Goal: Task Accomplishment & Management: Manage account settings

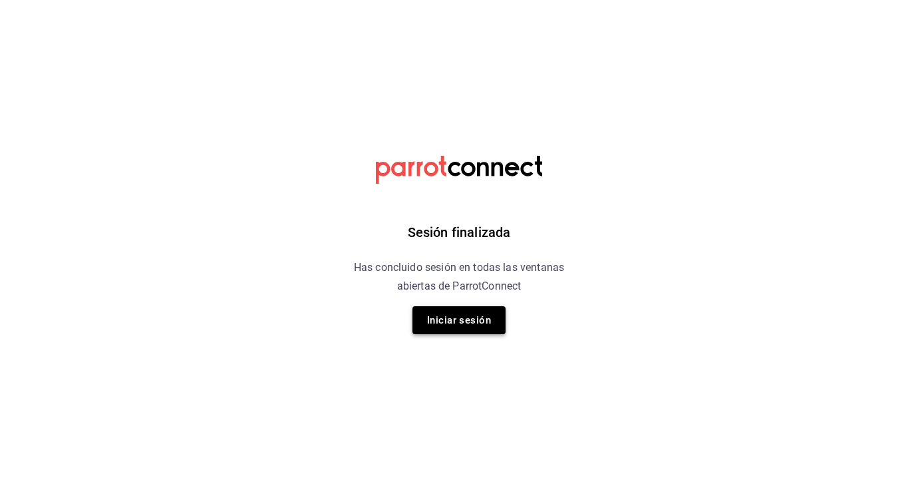
click at [470, 319] on button "Iniciar sesión" at bounding box center [458, 320] width 93 height 28
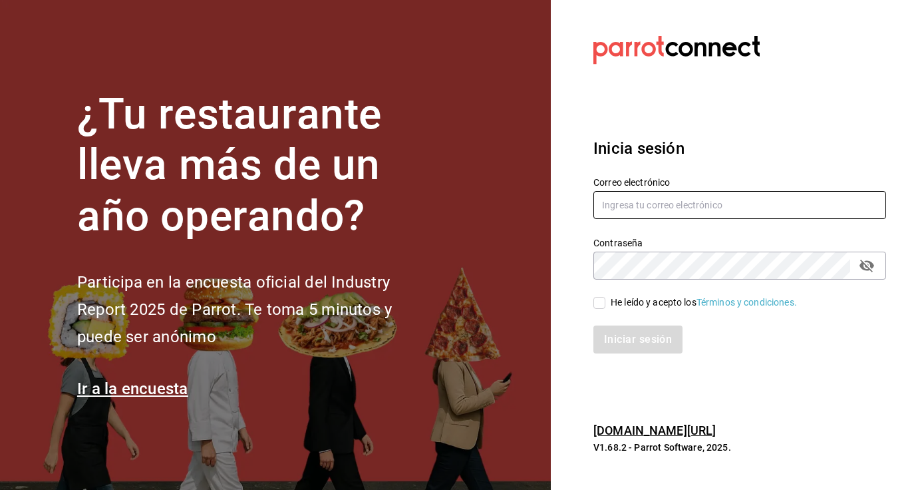
click at [650, 202] on input "text" at bounding box center [739, 205] width 293 height 28
type input "[EMAIL_ADDRESS][DOMAIN_NAME]"
click at [605, 302] on span "He leído y acepto los Términos y condiciones." at bounding box center [701, 302] width 192 height 14
click at [605, 302] on input "He leído y acepto los Términos y condiciones." at bounding box center [599, 303] width 12 height 12
checkbox input "true"
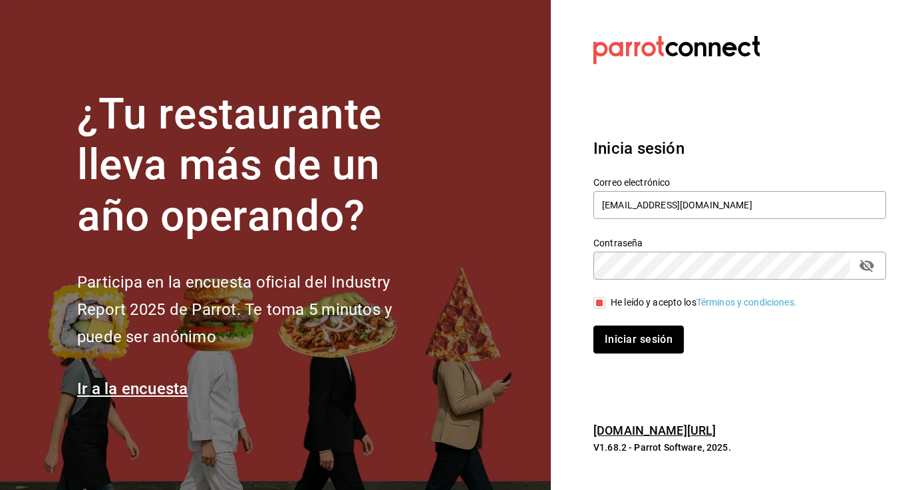
click at [607, 331] on button "Iniciar sesión" at bounding box center [638, 339] width 90 height 28
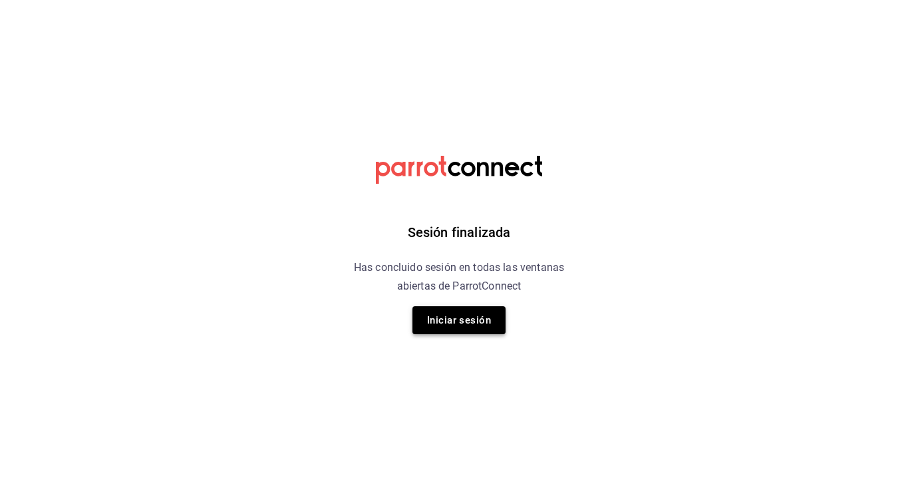
click at [465, 326] on button "Iniciar sesión" at bounding box center [458, 320] width 93 height 28
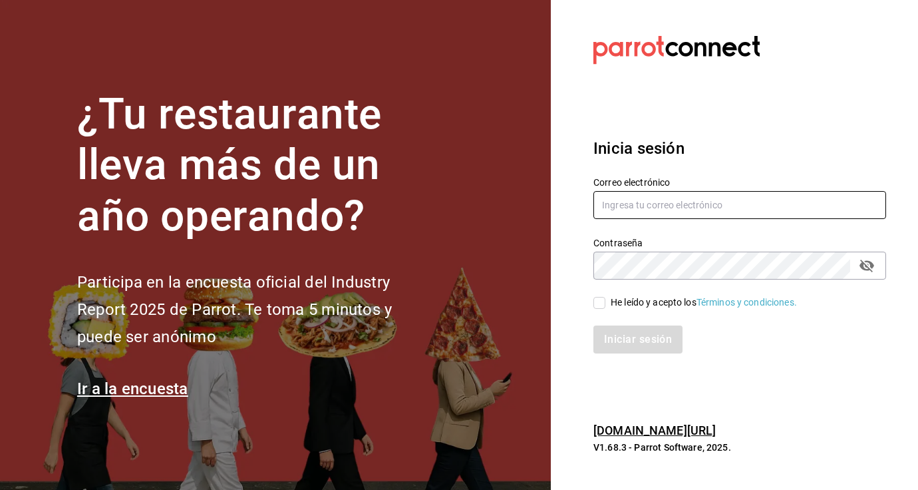
click at [645, 196] on input "text" at bounding box center [739, 205] width 293 height 28
type input "[EMAIL_ADDRESS][DOMAIN_NAME]"
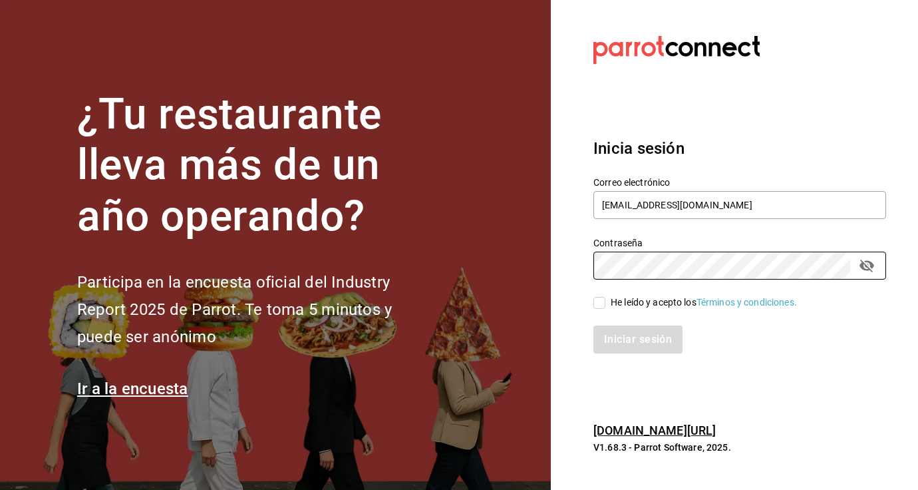
click at [602, 309] on div "Iniciar sesión" at bounding box center [731, 331] width 309 height 44
click at [602, 307] on input "He leído y acepto los Términos y condiciones." at bounding box center [599, 303] width 12 height 12
checkbox input "true"
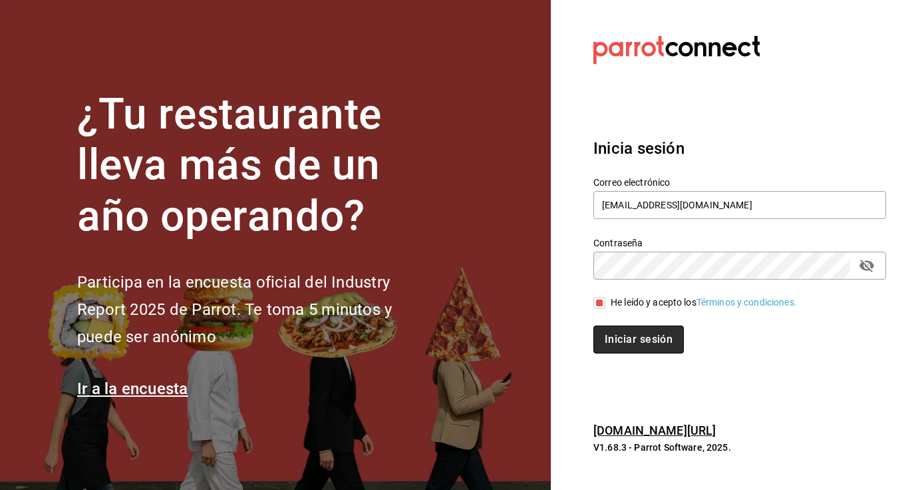
click at [609, 335] on button "Iniciar sesión" at bounding box center [638, 339] width 90 height 28
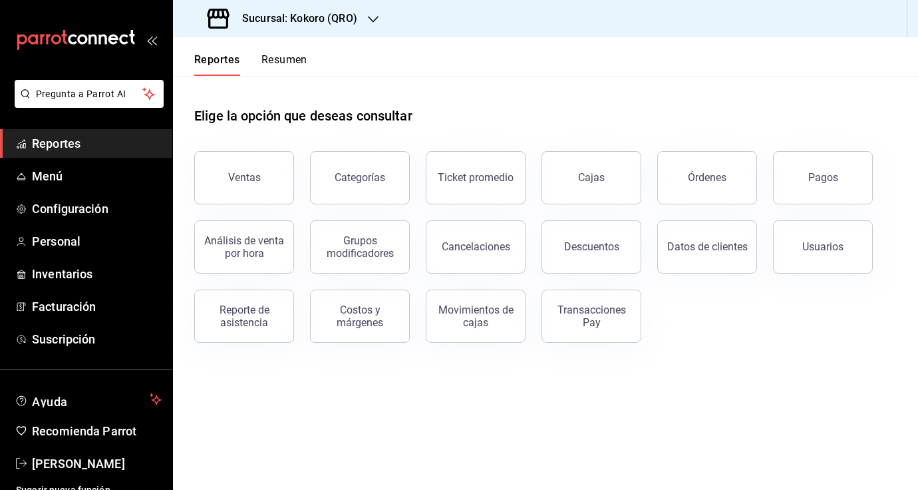
click at [307, 20] on h3 "Sucursal: Kokoro (QRO)" at bounding box center [294, 19] width 126 height 16
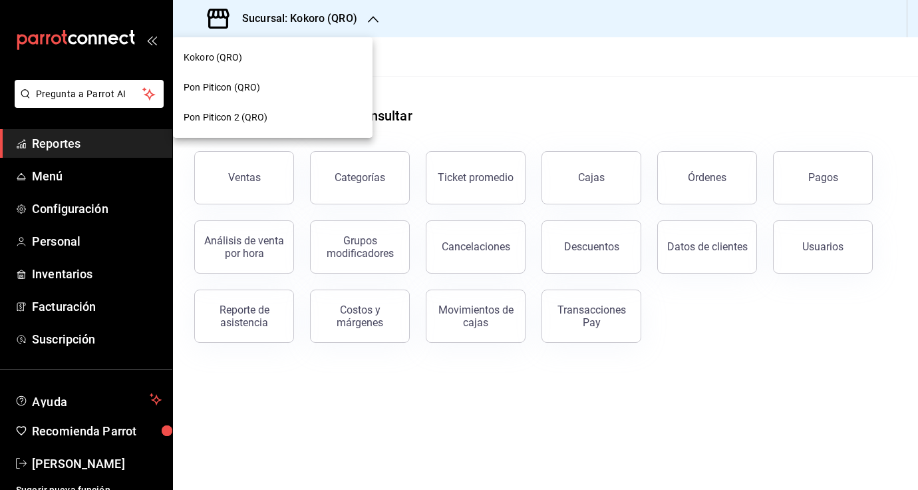
click at [299, 82] on div "Pon Piticon (QRO)" at bounding box center [273, 87] width 178 height 14
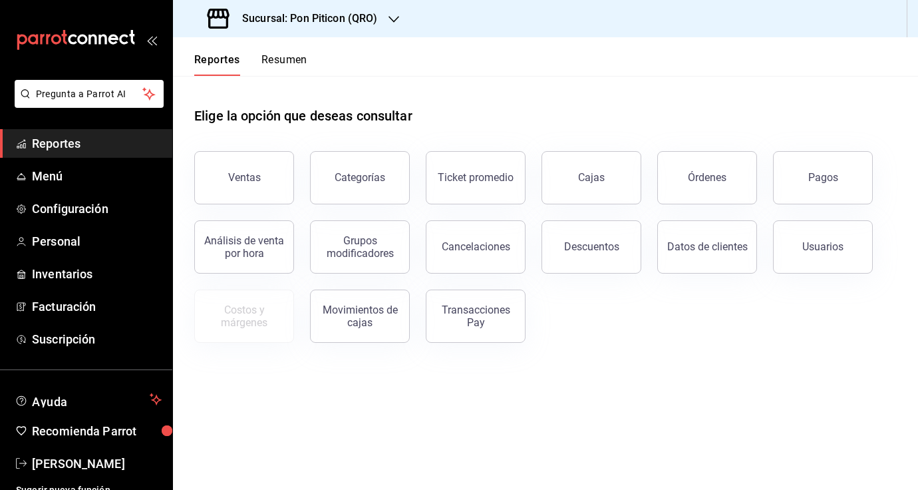
click at [282, 63] on button "Resumen" at bounding box center [284, 64] width 46 height 23
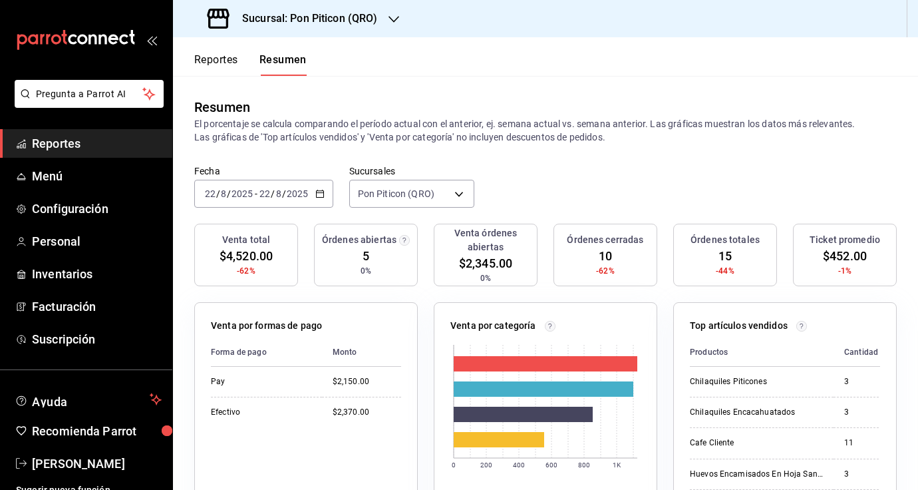
click at [323, 29] on div "Sucursal: Pon Piticon (QRO)" at bounding box center [294, 18] width 221 height 37
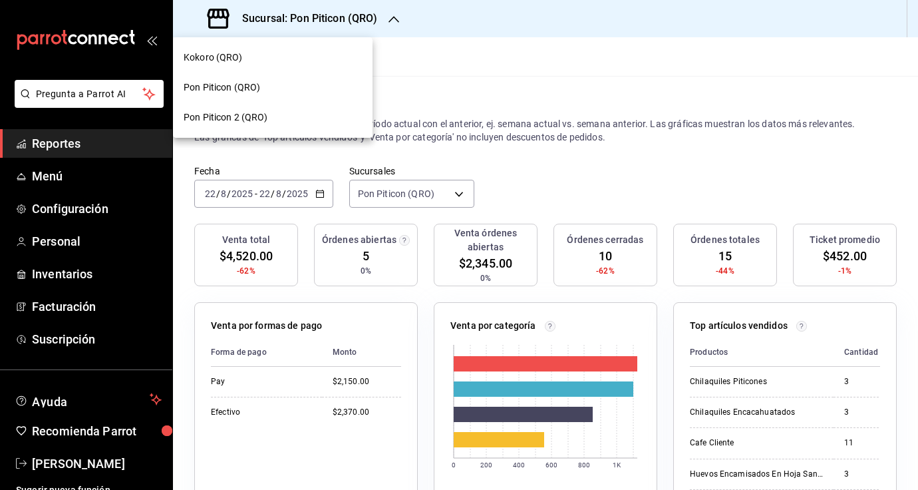
click at [276, 113] on div "Pon Piticon 2 (QRO)" at bounding box center [273, 117] width 178 height 14
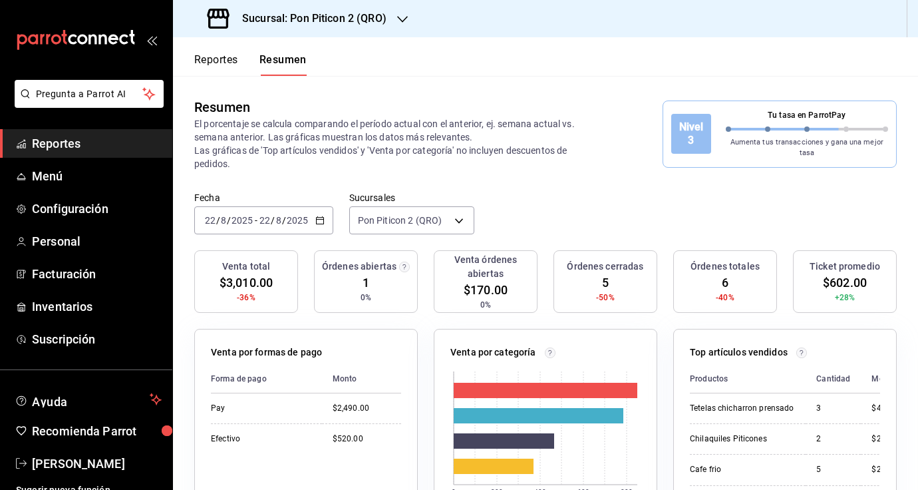
click at [313, 27] on div "Sucursal: Pon Piticon 2 (QRO)" at bounding box center [298, 18] width 229 height 37
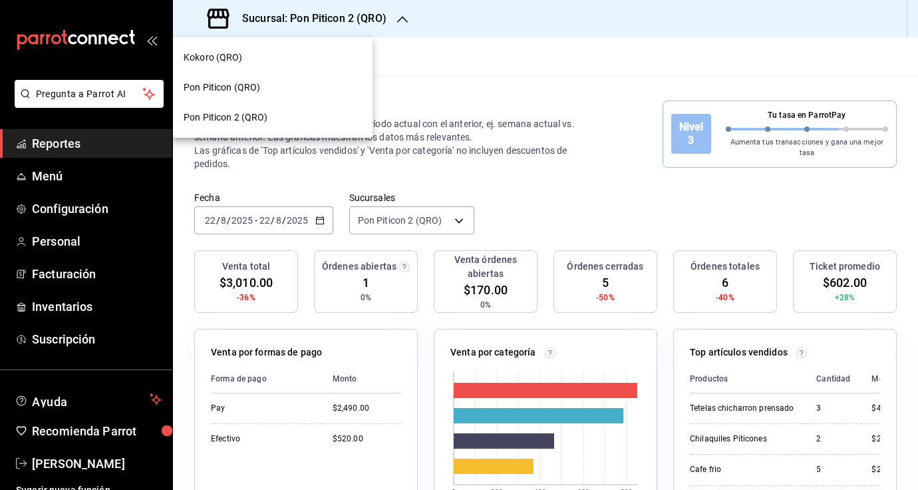
click at [307, 53] on div "Kokoro (QRO)" at bounding box center [273, 58] width 178 height 14
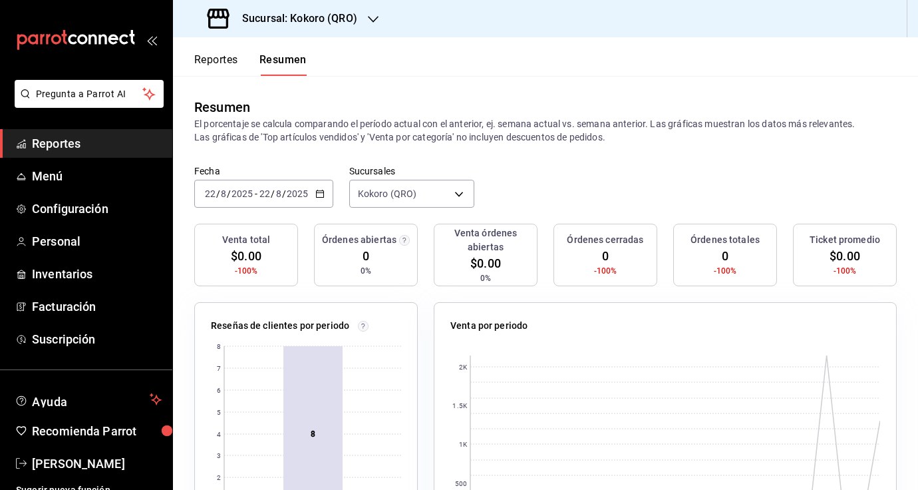
click at [275, 192] on input "8" at bounding box center [278, 193] width 7 height 11
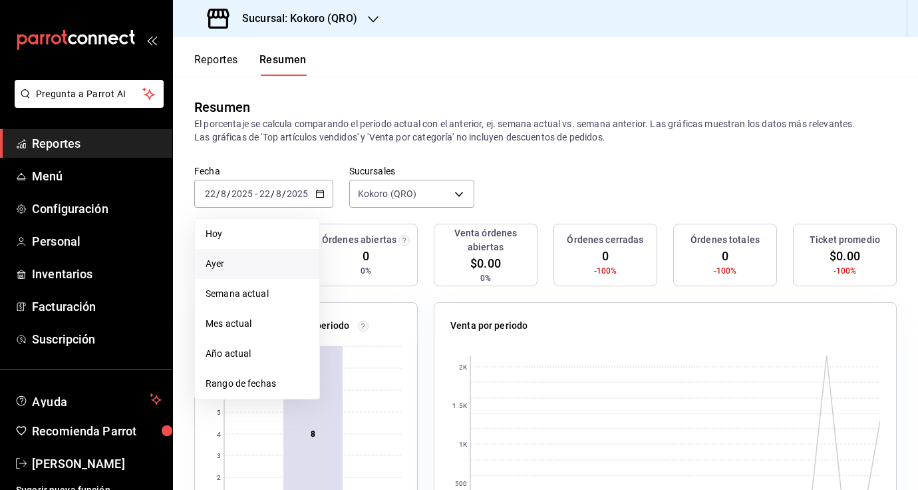
click at [240, 271] on li "Ayer" at bounding box center [257, 264] width 124 height 30
